Goal: Navigation & Orientation: Find specific page/section

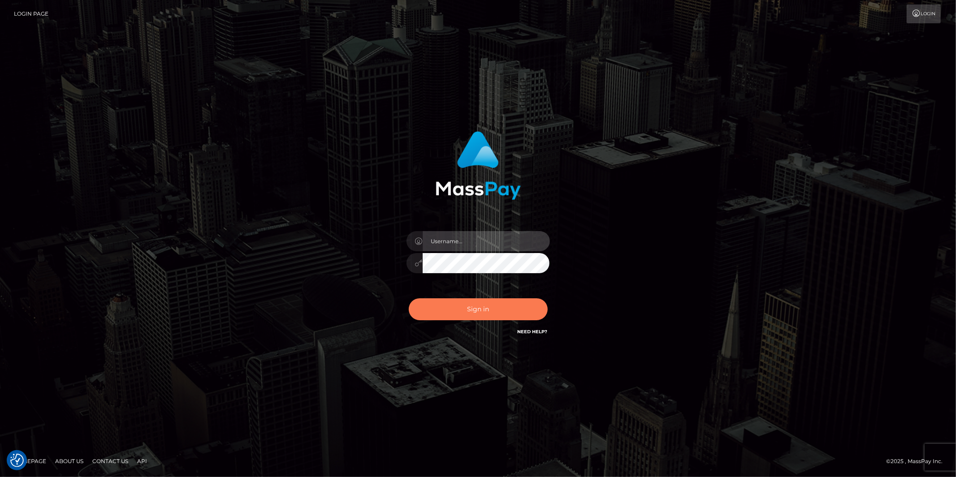
type input "Jonathan.megabonanza"
click at [481, 309] on button "Sign in" at bounding box center [478, 310] width 139 height 22
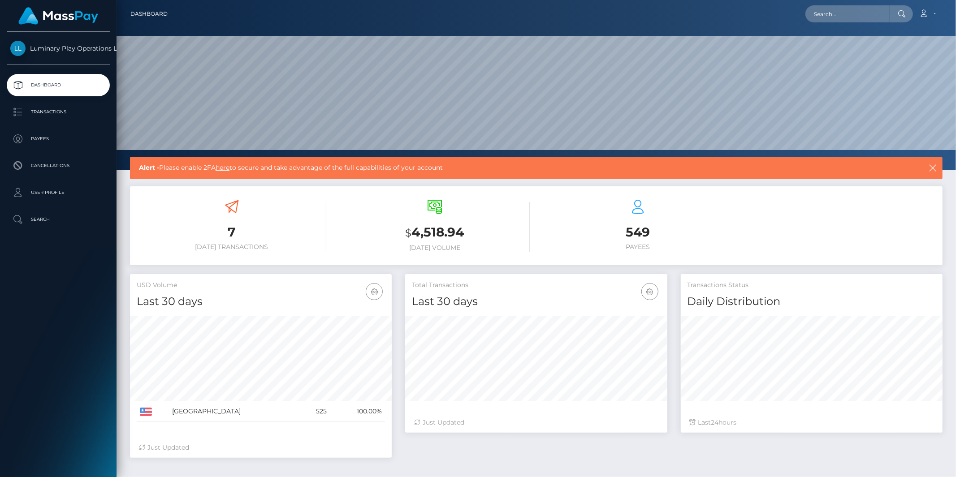
scroll to position [159, 262]
click at [51, 114] on p "Transactions" at bounding box center [58, 111] width 96 height 13
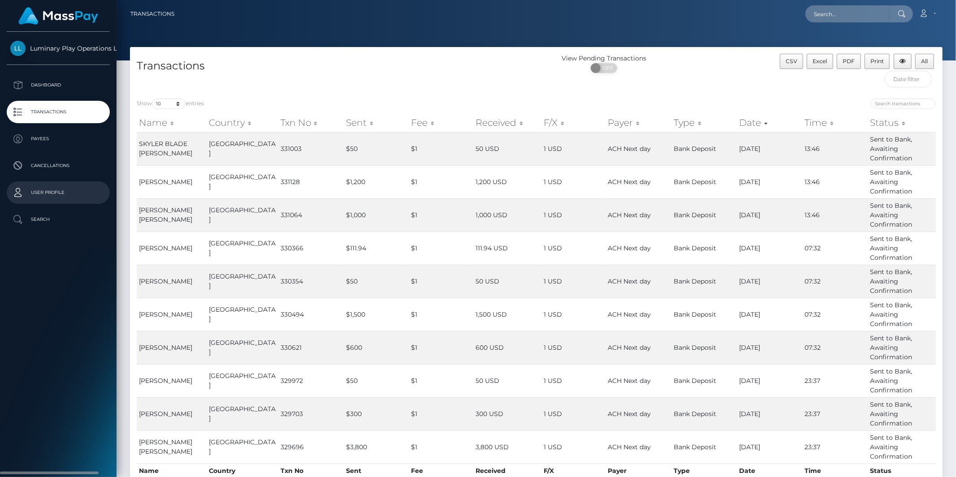
click at [51, 197] on p "User Profile" at bounding box center [58, 192] width 96 height 13
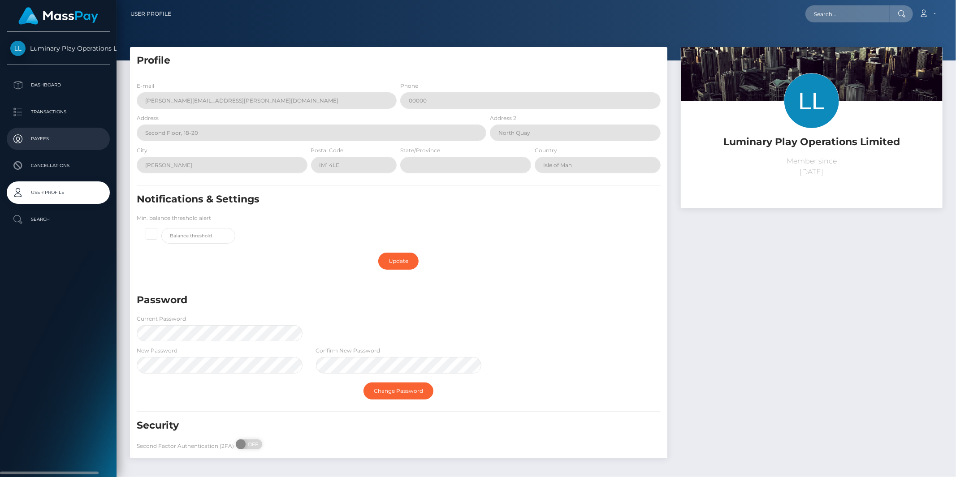
click at [40, 141] on p "Payees" at bounding box center [58, 138] width 96 height 13
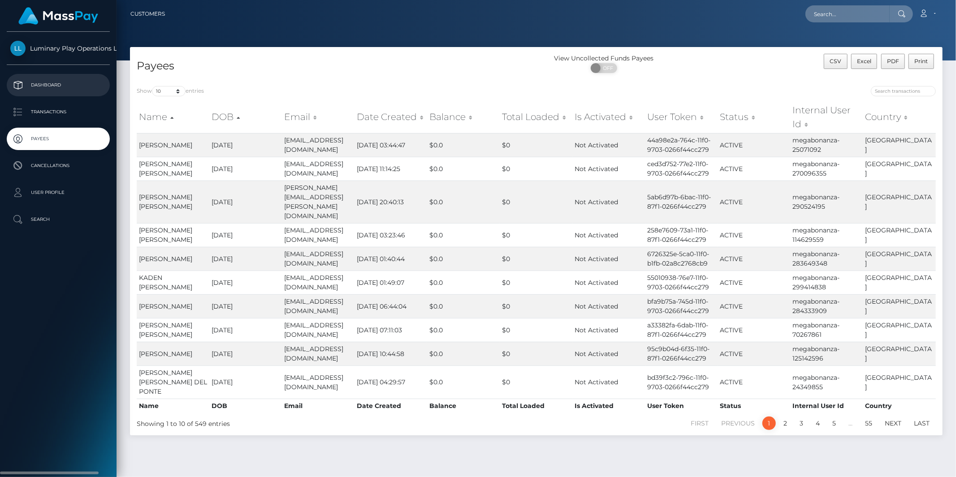
click at [38, 82] on p "Dashboard" at bounding box center [58, 84] width 96 height 13
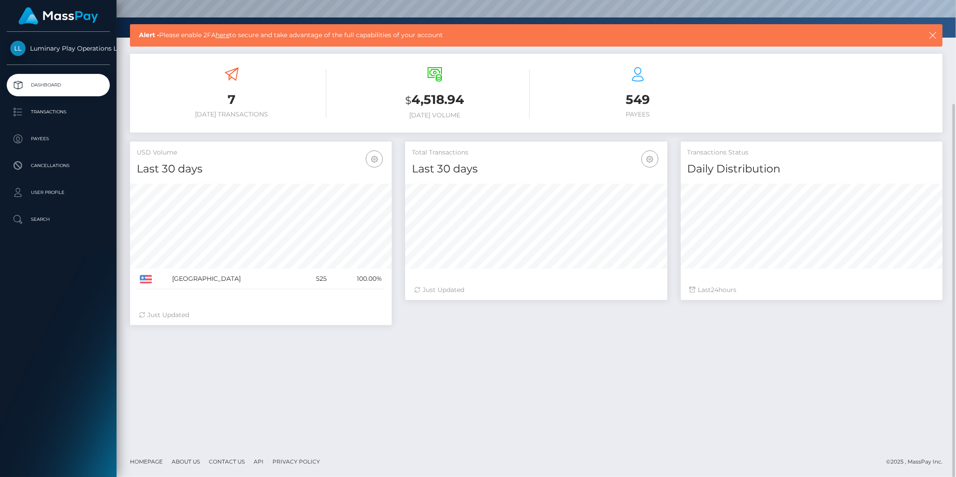
scroll to position [83, 0]
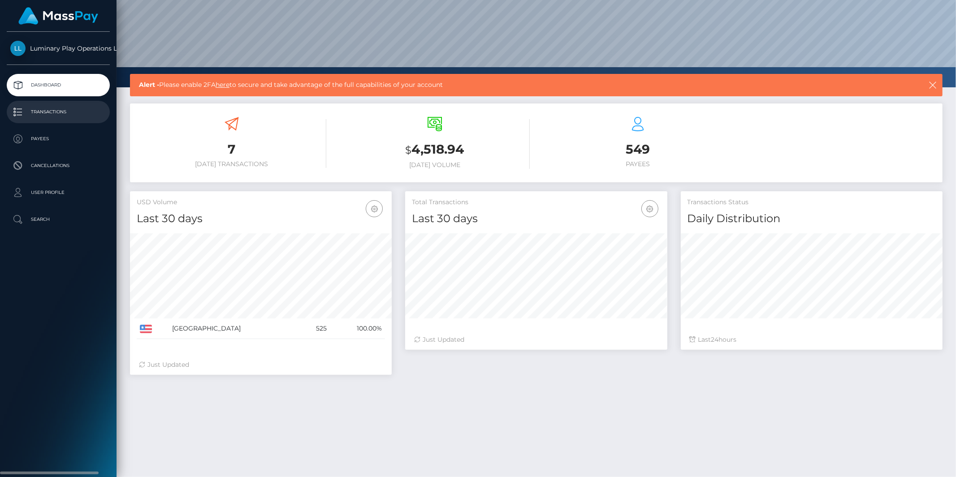
click at [59, 115] on p "Transactions" at bounding box center [58, 111] width 96 height 13
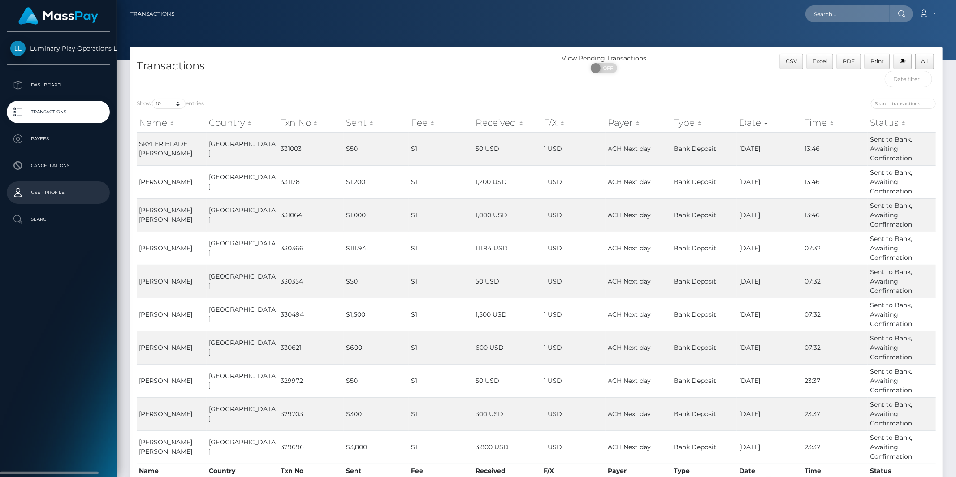
click at [47, 195] on p "User Profile" at bounding box center [58, 192] width 96 height 13
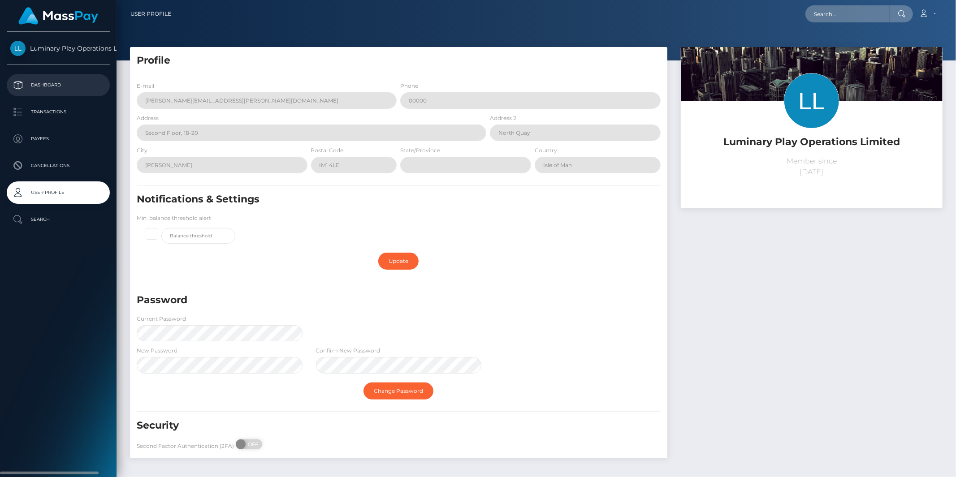
click at [45, 86] on p "Dashboard" at bounding box center [58, 84] width 96 height 13
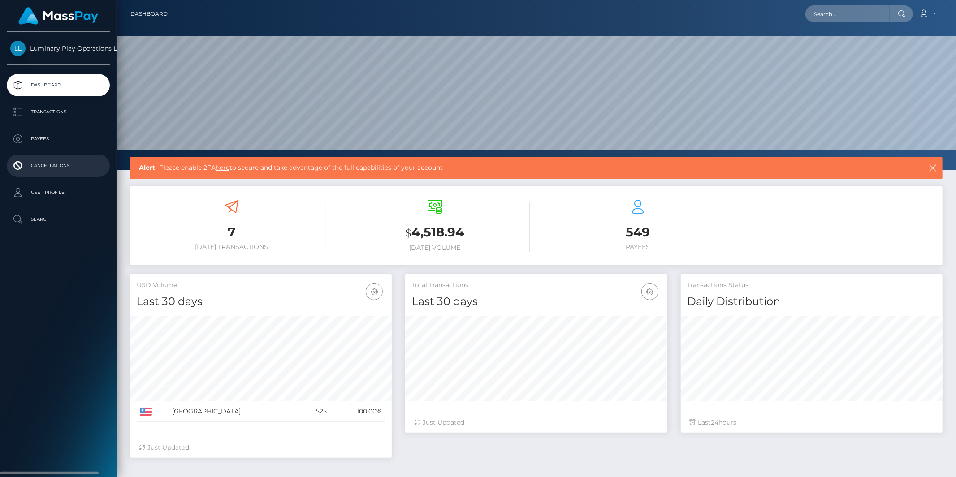
scroll to position [159, 262]
drag, startPoint x: 467, startPoint y: 232, endPoint x: 388, endPoint y: 230, distance: 78.5
click at [388, 230] on h3 "$ 4,518.94" at bounding box center [435, 233] width 190 height 18
copy h3 "$ 4,518.94"
